Goal: Information Seeking & Learning: Learn about a topic

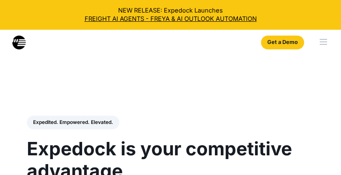
select select
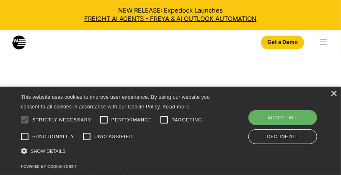
click at [299, 115] on div "Accept all" at bounding box center [282, 117] width 69 height 15
checkbox input "true"
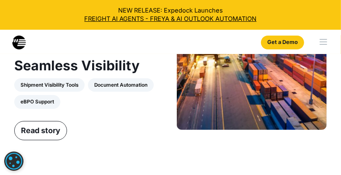
scroll to position [1112, 0]
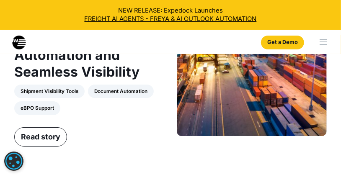
click at [319, 45] on div "menu" at bounding box center [323, 44] width 8 height 1
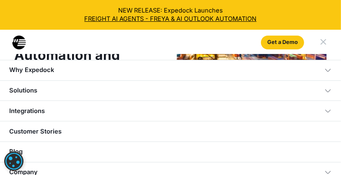
click at [57, 141] on link "Customer Stories" at bounding box center [170, 131] width 341 height 21
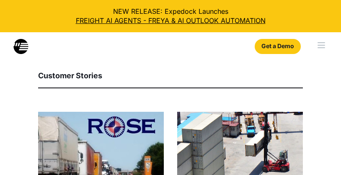
select select
click at [137, 141] on img at bounding box center [101, 154] width 126 height 84
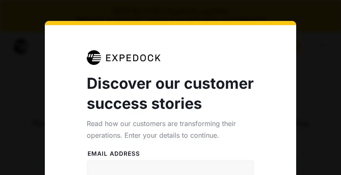
select select
